Goal: Task Accomplishment & Management: Complete application form

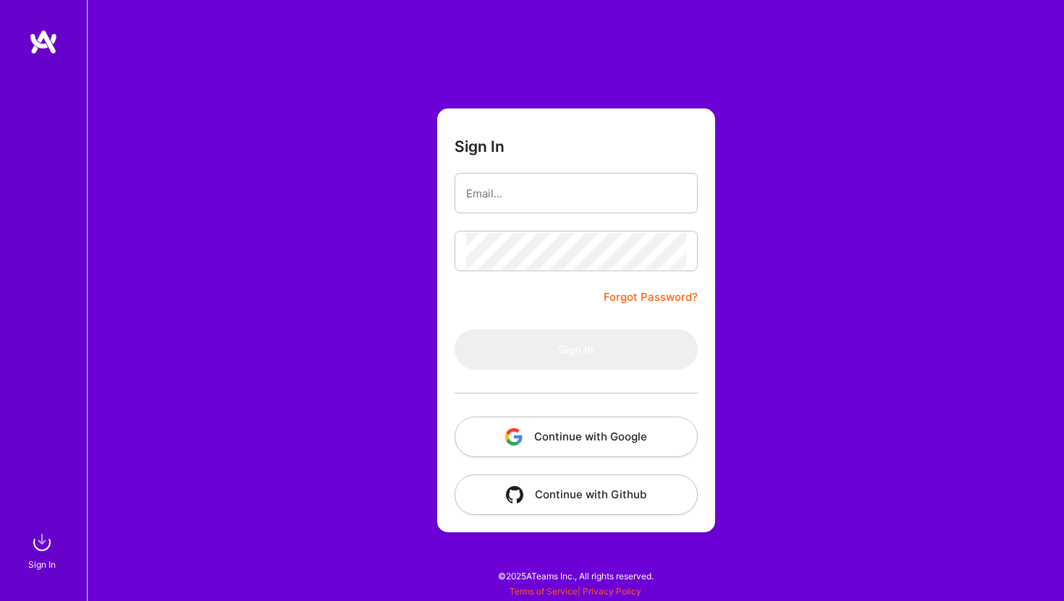
click at [602, 441] on button "Continue with Google" at bounding box center [575, 437] width 243 height 41
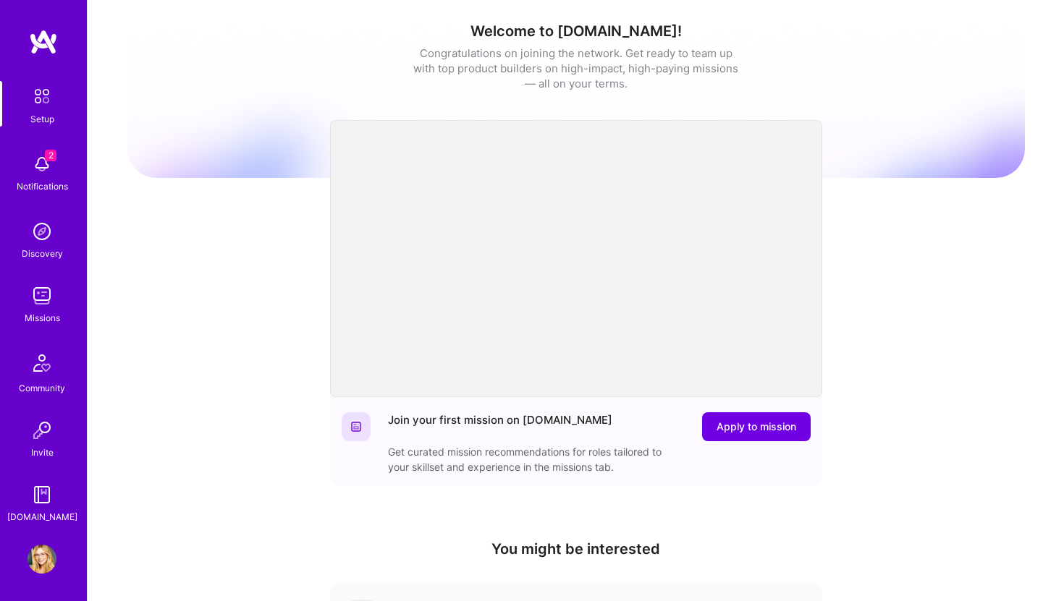
click at [50, 153] on span "2" at bounding box center [51, 156] width 12 height 12
click at [46, 176] on div "Setup 2 Notifications Discovery Missions Community Invite [DOMAIN_NAME]" at bounding box center [43, 303] width 87 height 444
click at [44, 176] on img at bounding box center [41, 164] width 29 height 29
click at [28, 310] on div "Missions" at bounding box center [42, 317] width 35 height 15
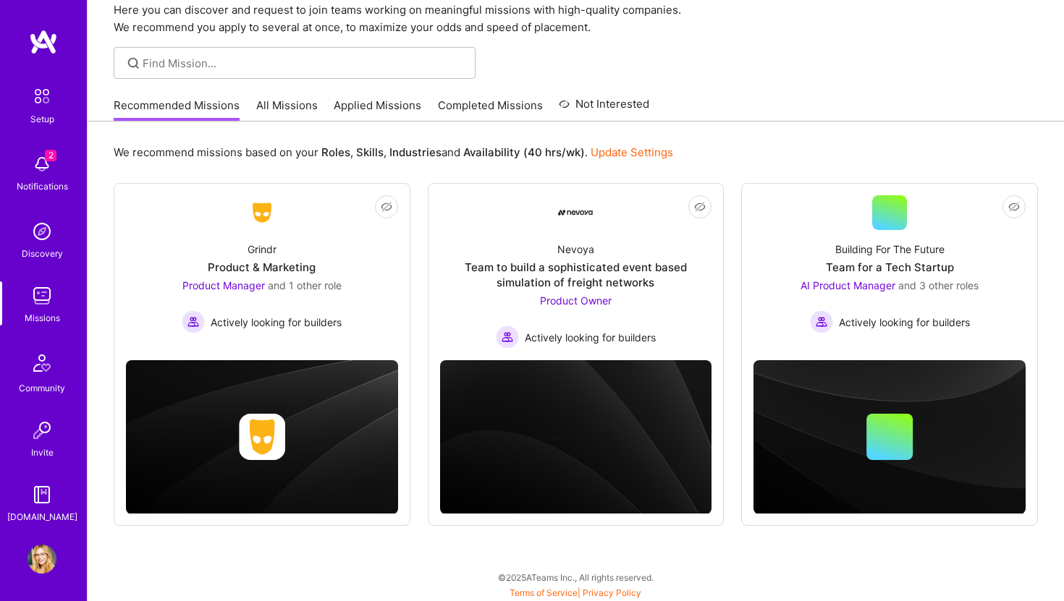
scroll to position [62, 0]
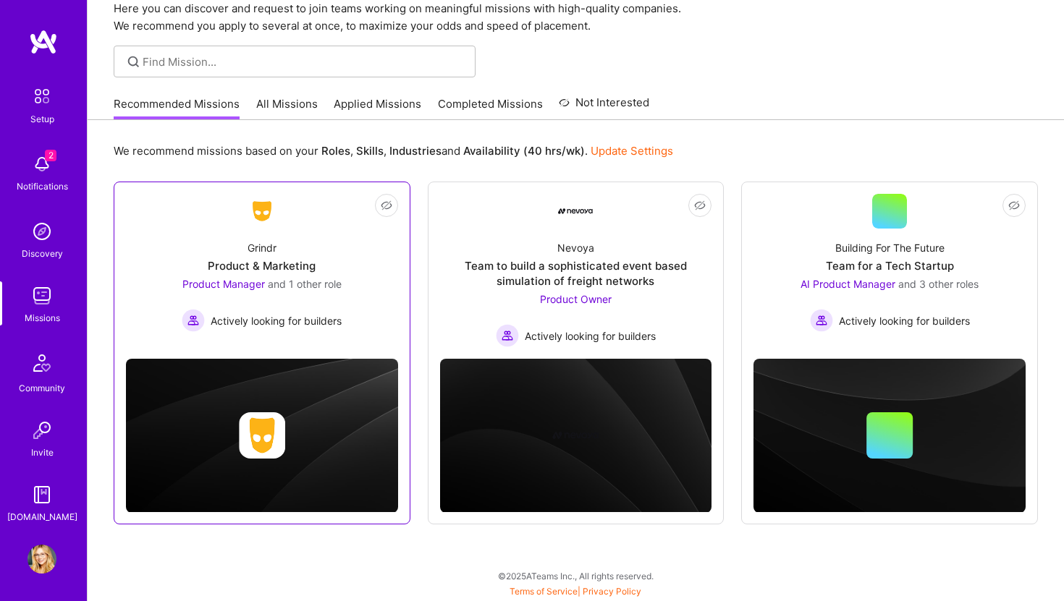
click at [240, 293] on div "Product Manager and 1 other role Actively looking for builders" at bounding box center [262, 304] width 160 height 56
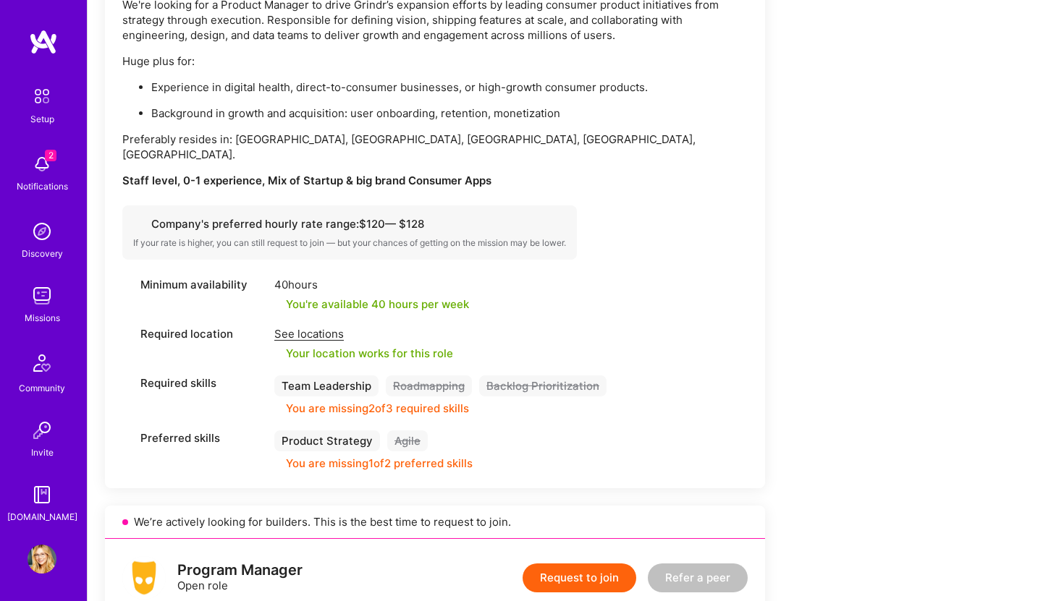
scroll to position [482, 0]
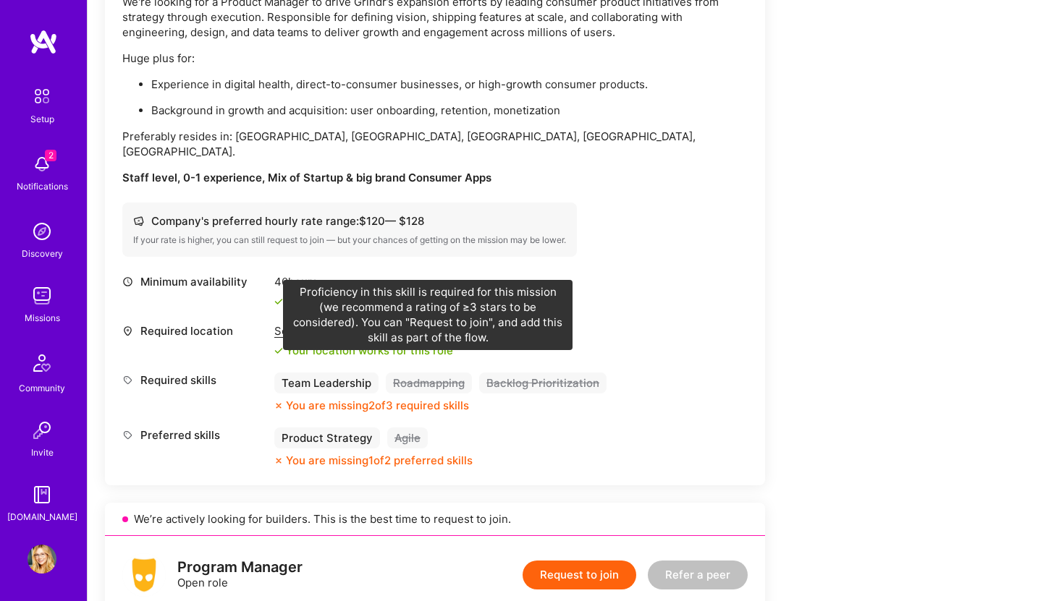
click at [431, 373] on div "Roadmapping" at bounding box center [429, 383] width 86 height 21
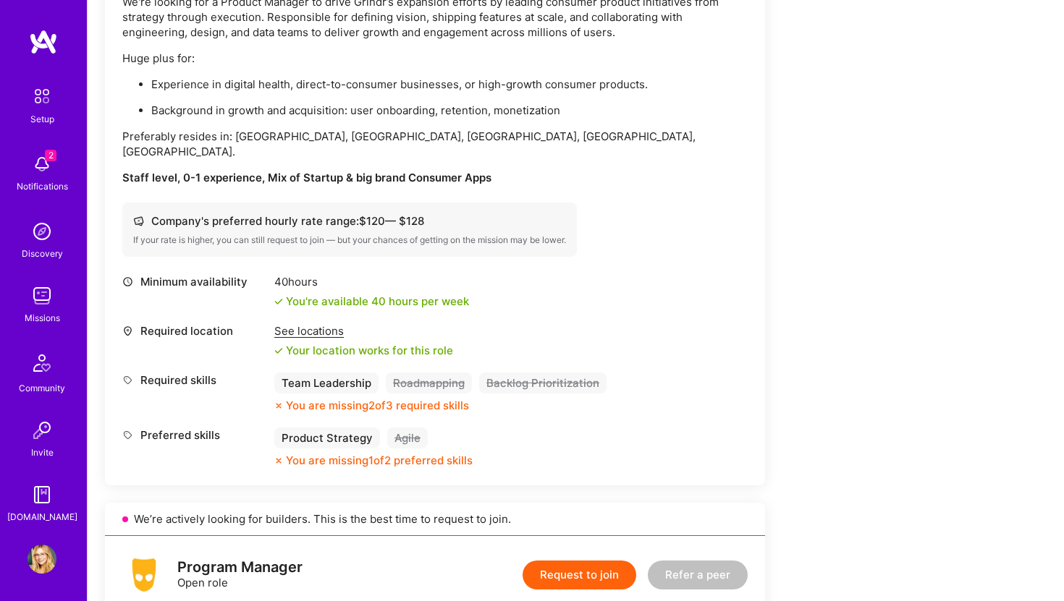
click at [560, 561] on button "Request to join" at bounding box center [579, 575] width 114 height 29
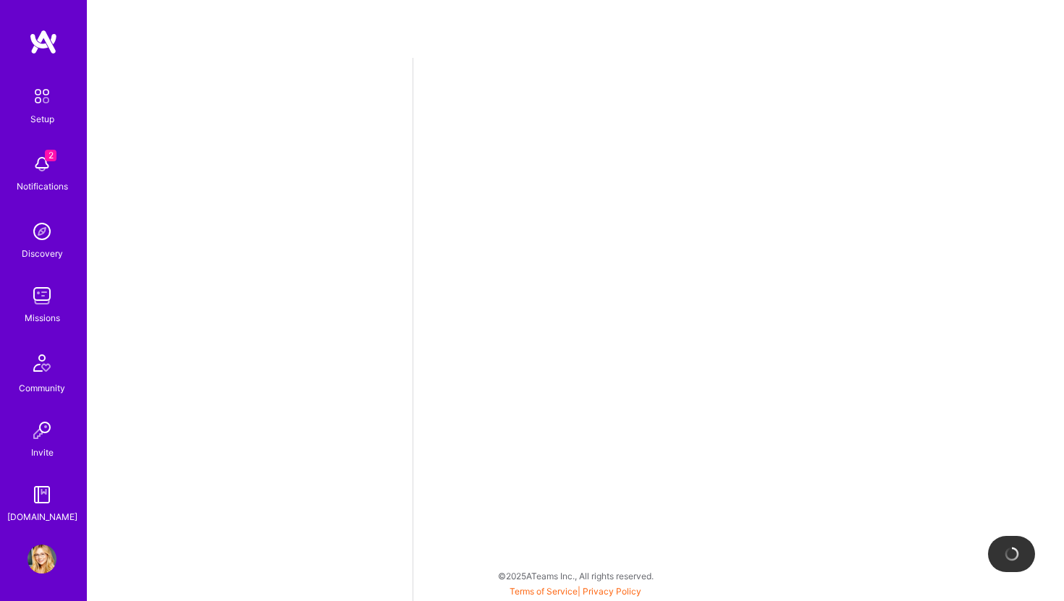
select select "US"
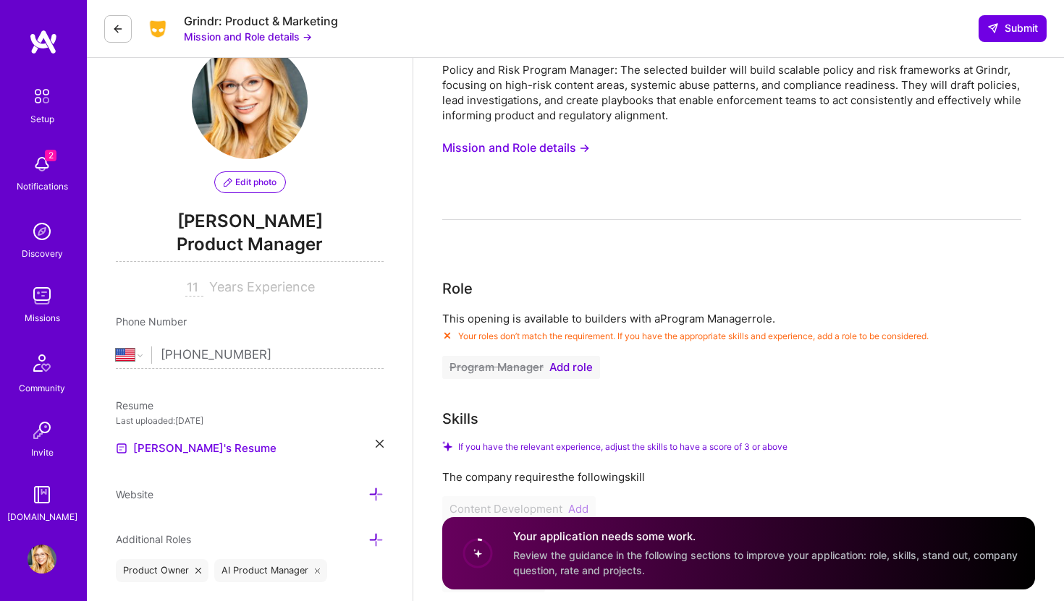
scroll to position [46, 0]
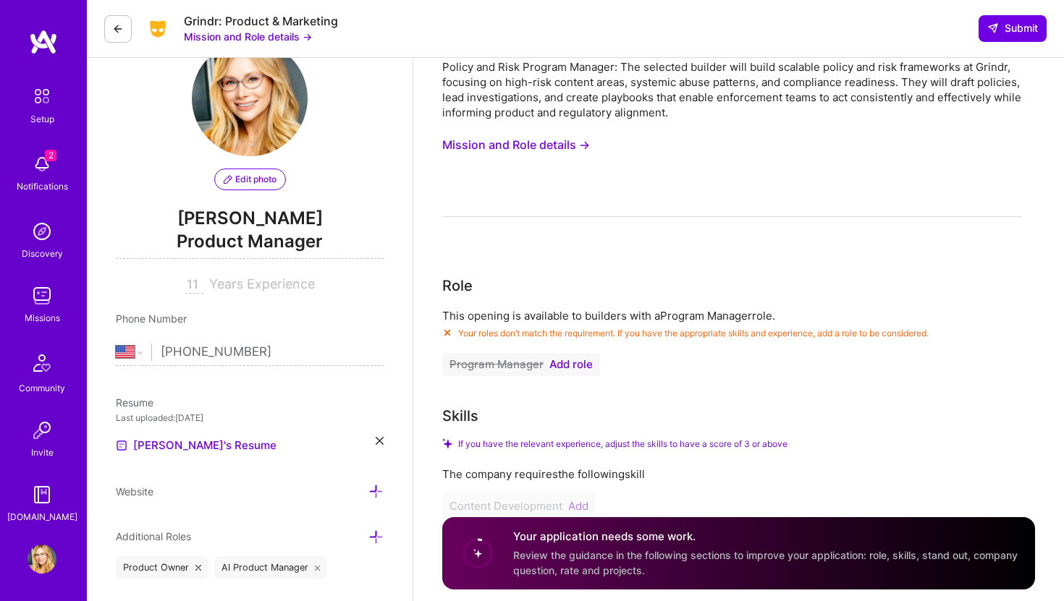
click at [563, 364] on span "Add role" at bounding box center [570, 365] width 43 height 12
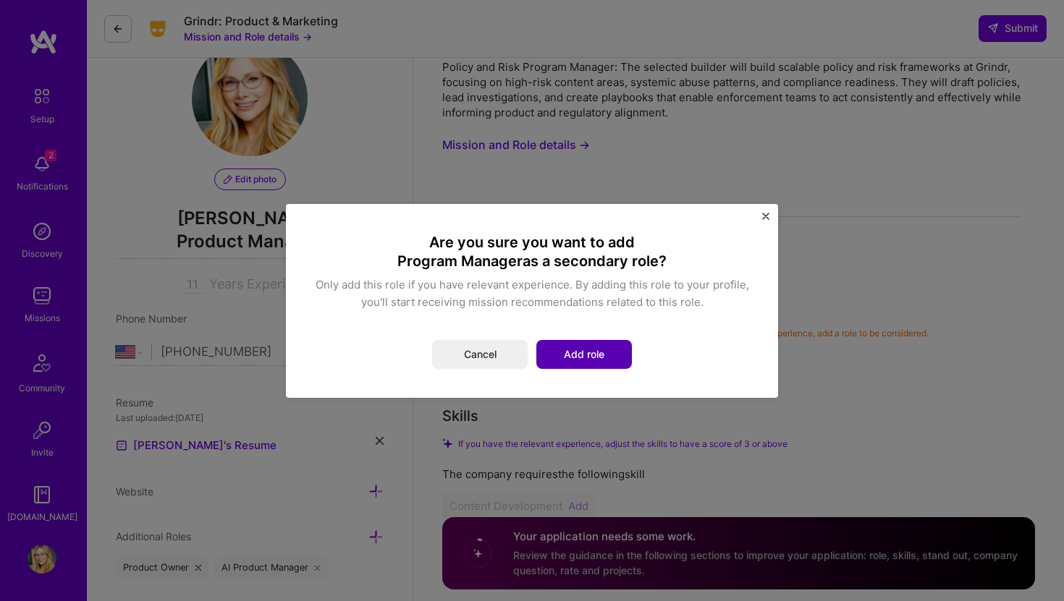
click at [584, 356] on button "Add role" at bounding box center [584, 354] width 96 height 29
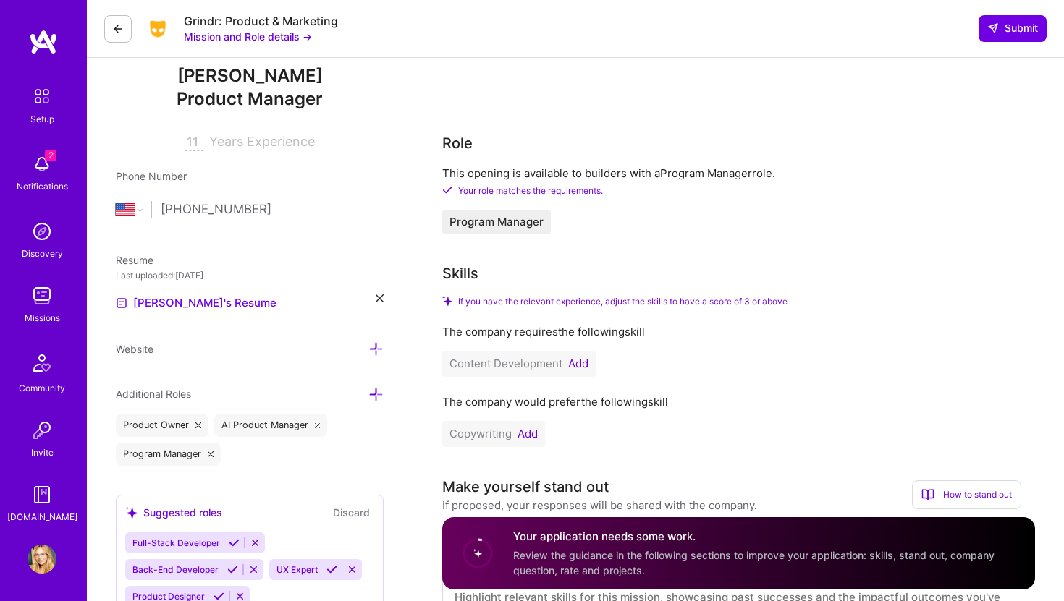
scroll to position [192, 0]
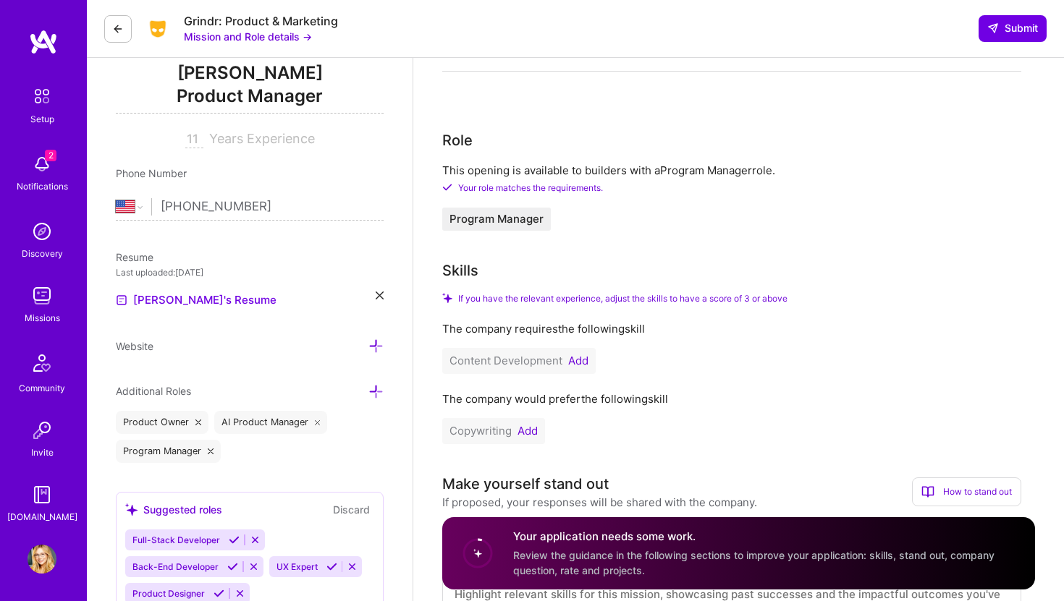
click at [533, 430] on button "Add" at bounding box center [527, 431] width 20 height 12
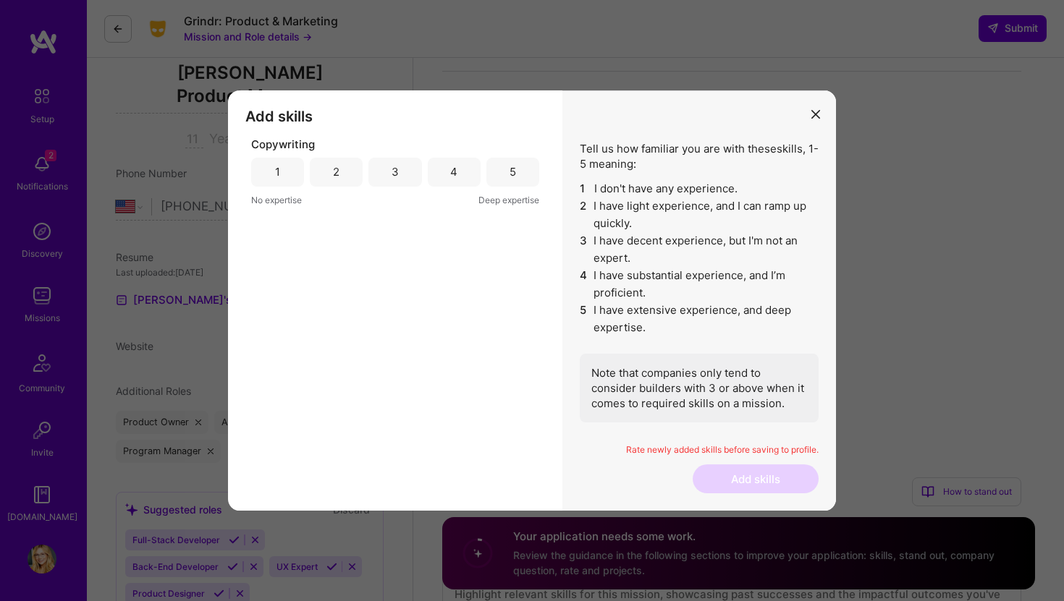
click at [507, 186] on div "Copywriting 1 2 3 4 5 No expertise Deep expertise" at bounding box center [395, 172] width 288 height 71
click at [507, 174] on div "5" at bounding box center [512, 172] width 53 height 29
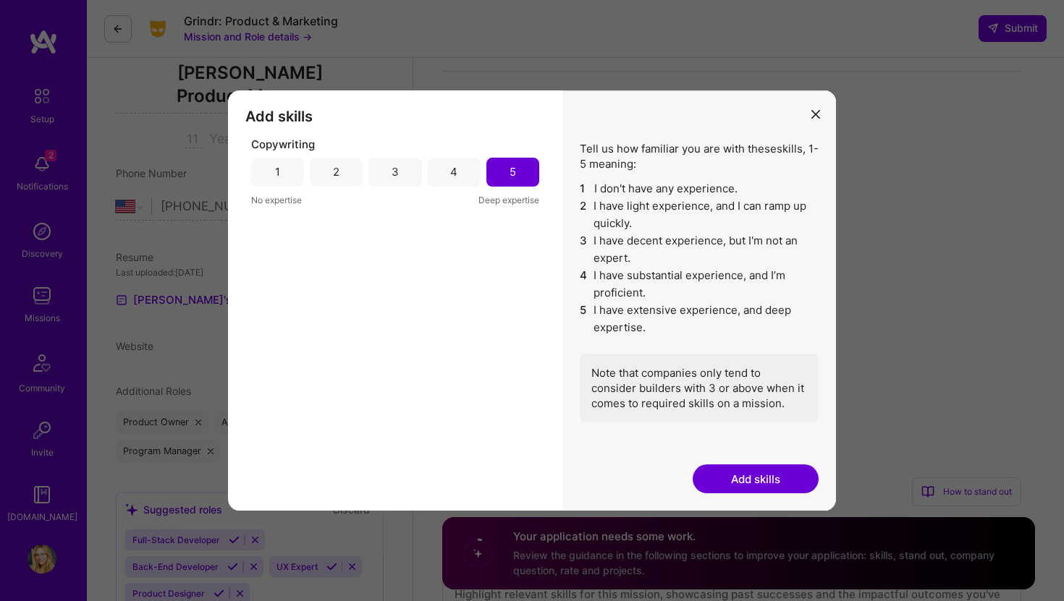
click at [745, 482] on button "Add skills" at bounding box center [755, 479] width 126 height 29
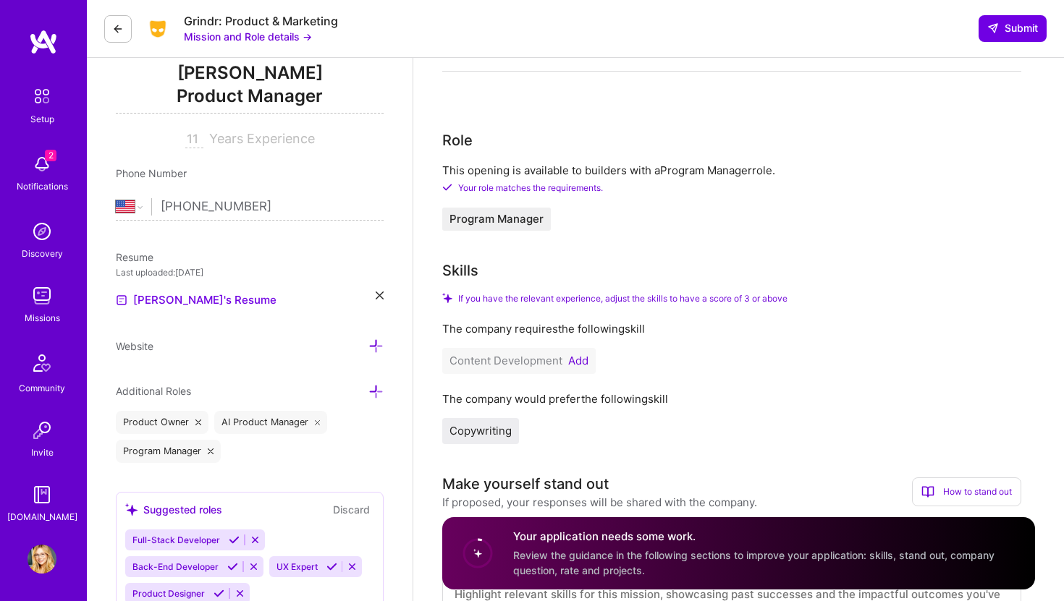
click at [577, 357] on button "Add" at bounding box center [578, 361] width 20 height 12
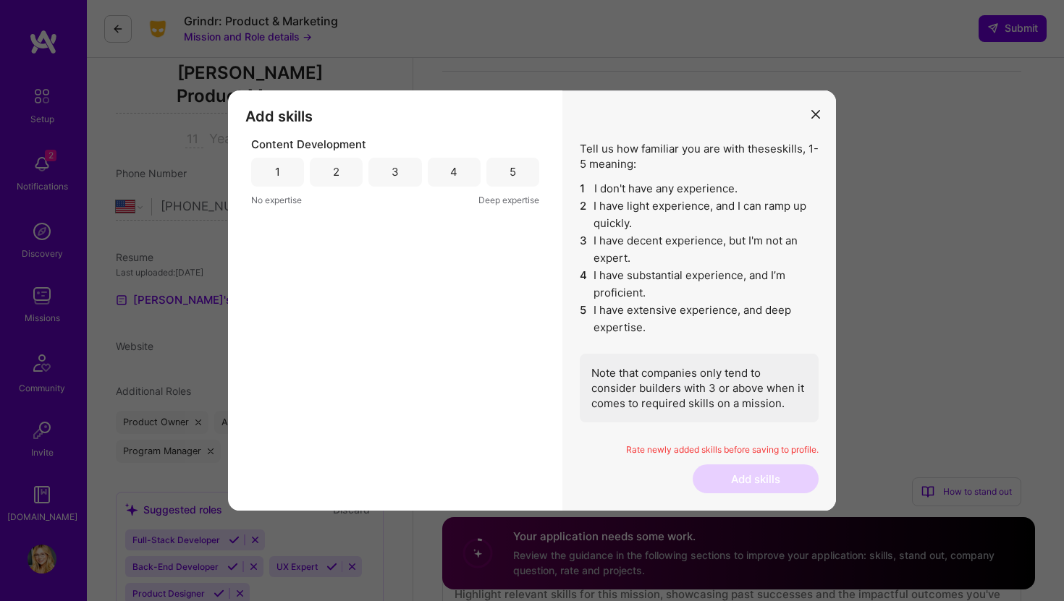
click at [499, 169] on div "5" at bounding box center [512, 172] width 53 height 29
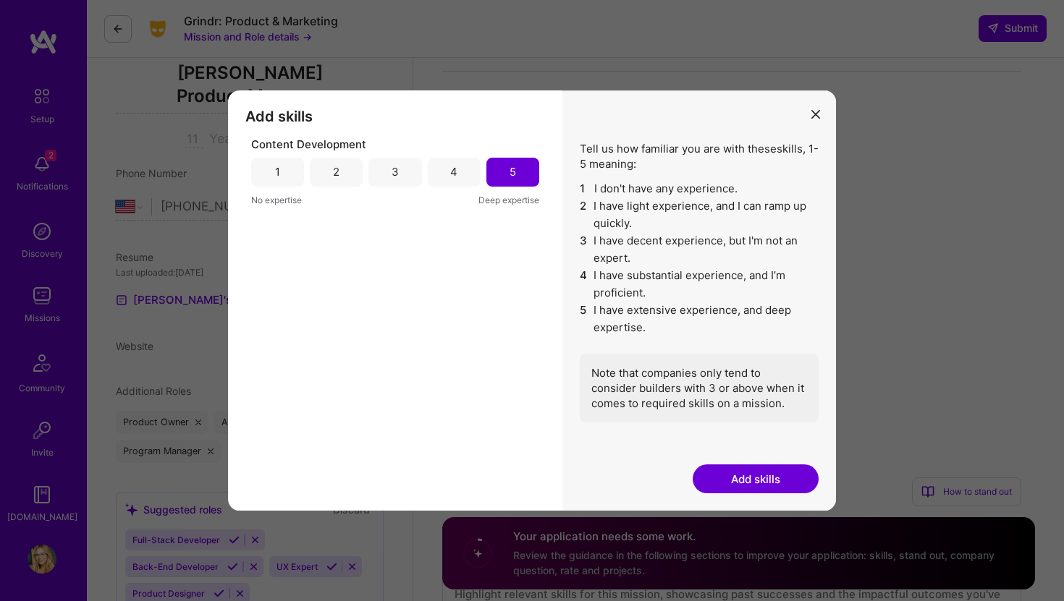
click at [721, 480] on button "Add skills" at bounding box center [755, 479] width 126 height 29
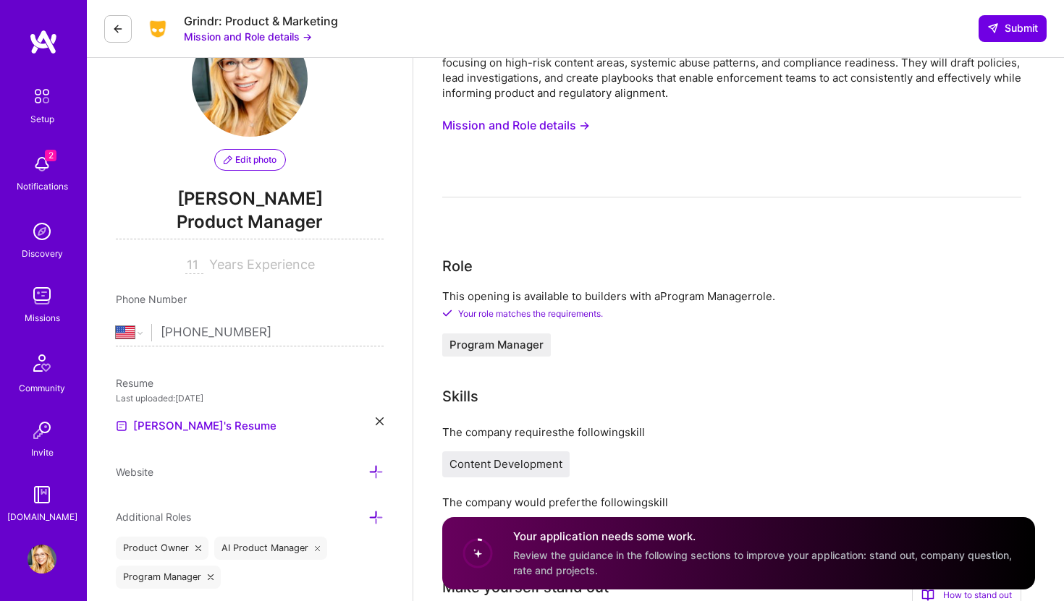
scroll to position [0, 0]
